Goal: Task Accomplishment & Management: Manage account settings

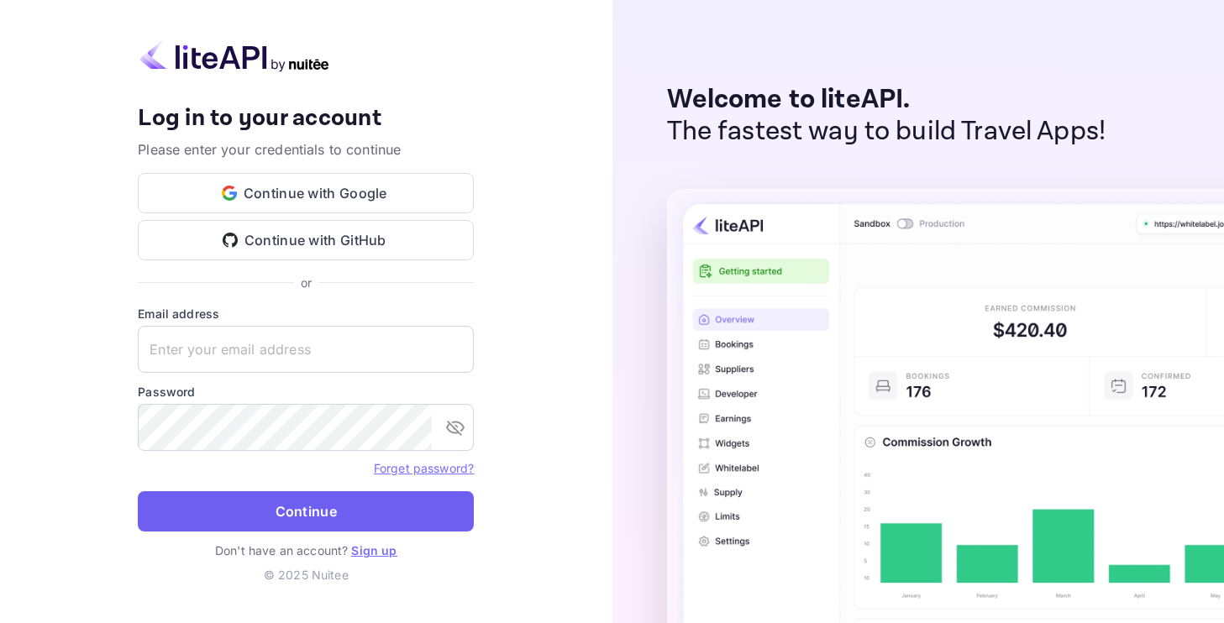
type input "s.bahedi@nuitee.com"
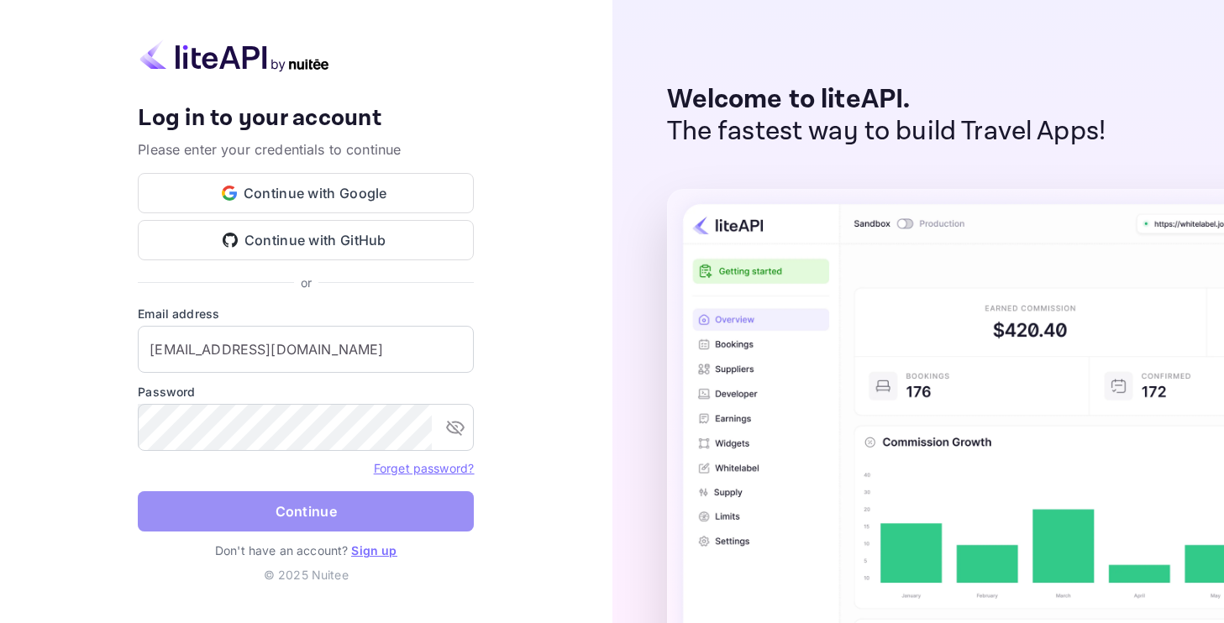
click at [297, 510] on button "Continue" at bounding box center [306, 511] width 336 height 40
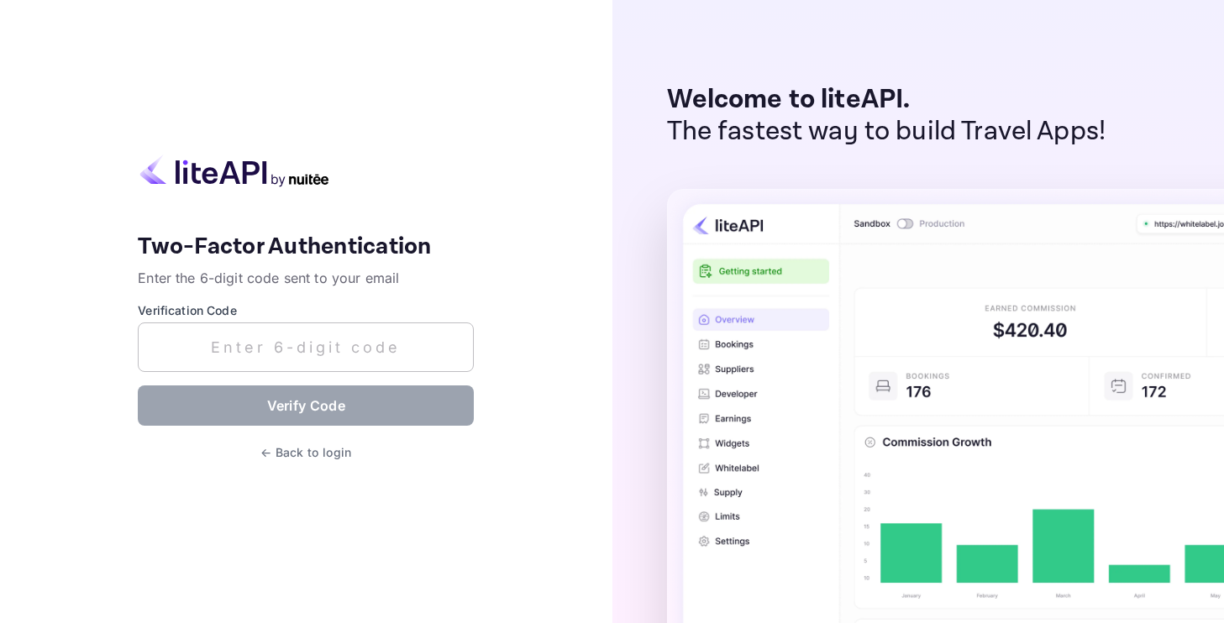
click at [338, 352] on input "text" at bounding box center [306, 348] width 336 height 50
paste input "944304"
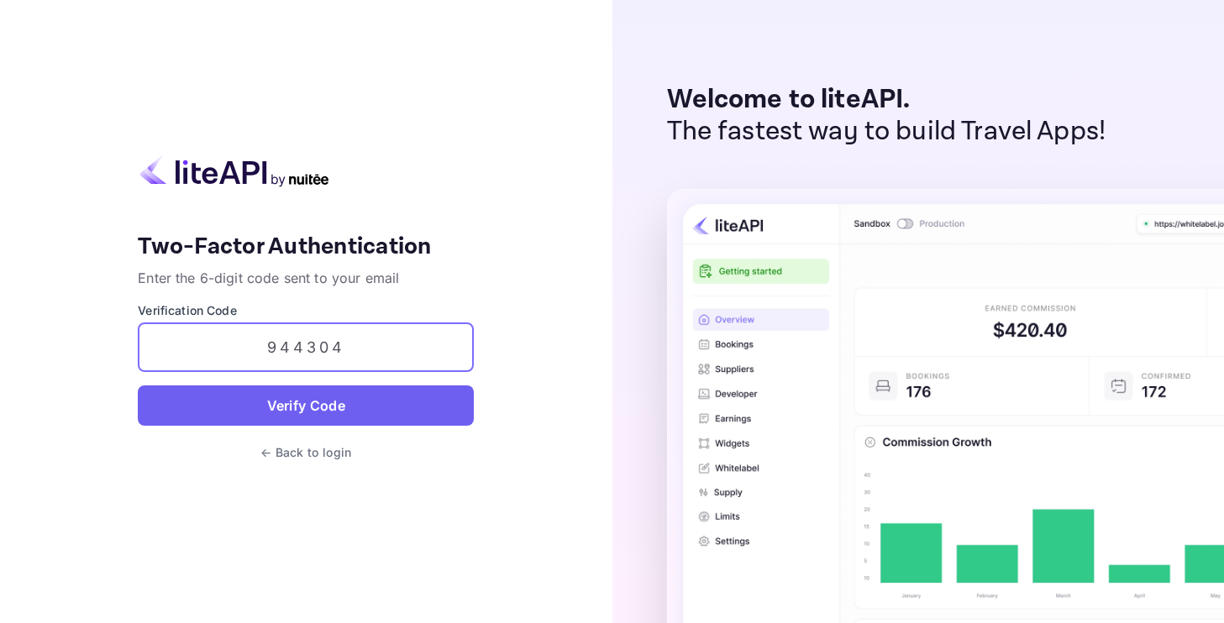
type input "944304"
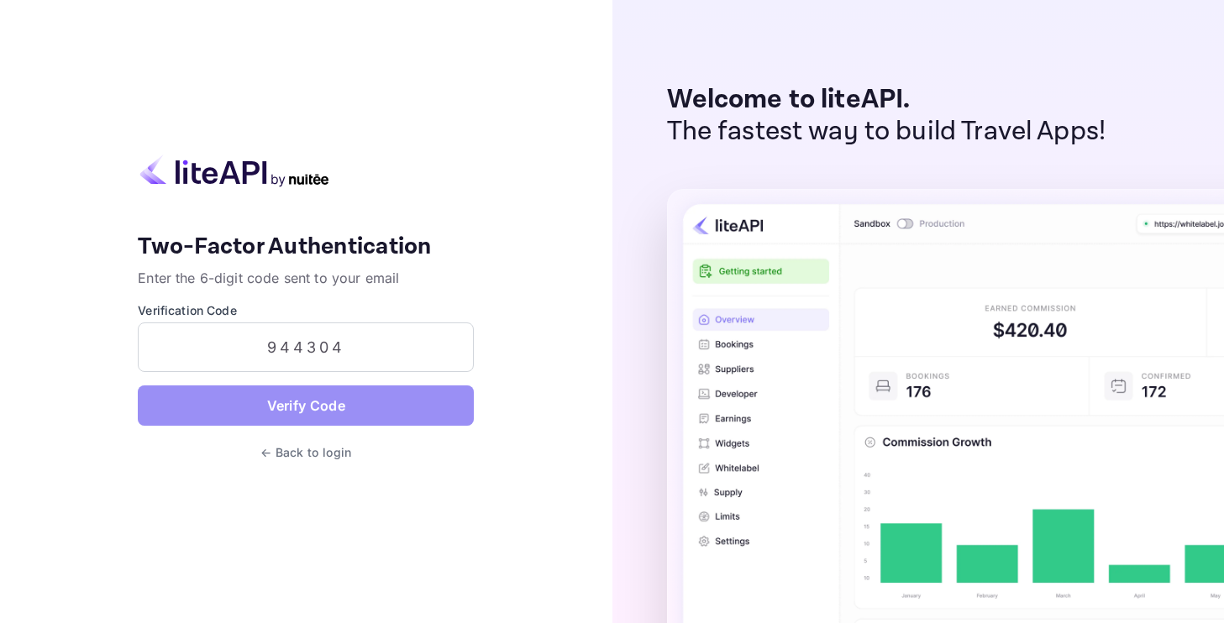
click at [351, 423] on button "Verify Code" at bounding box center [306, 406] width 336 height 40
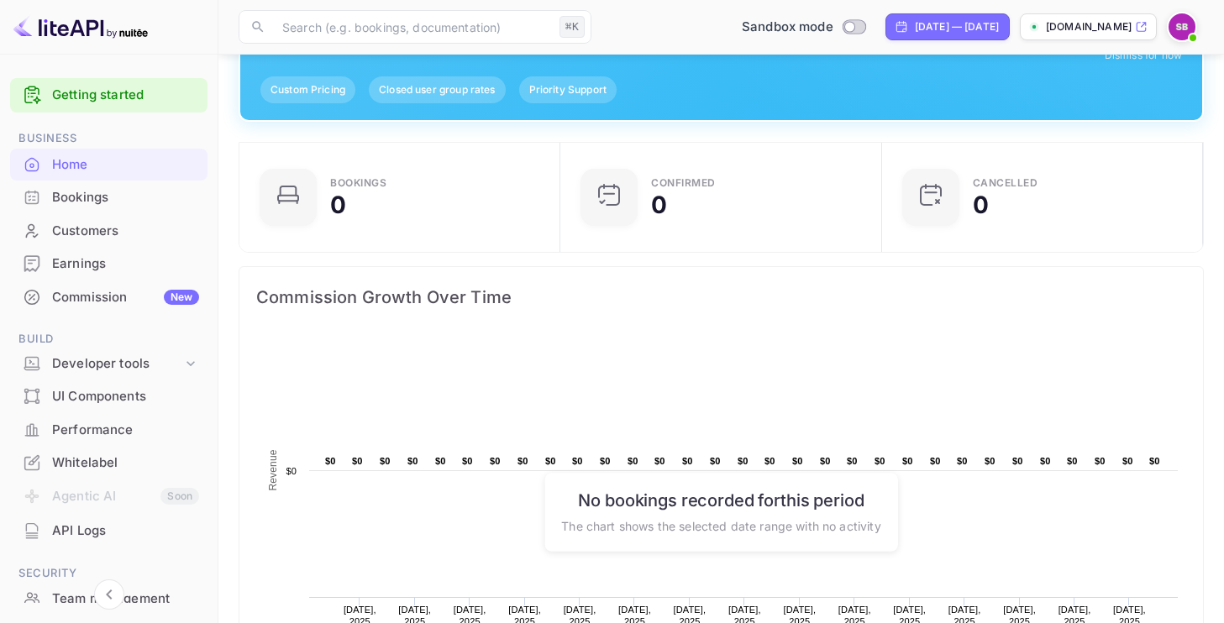
click at [1184, 30] on img at bounding box center [1182, 26] width 27 height 27
